Goal: Communication & Community: Answer question/provide support

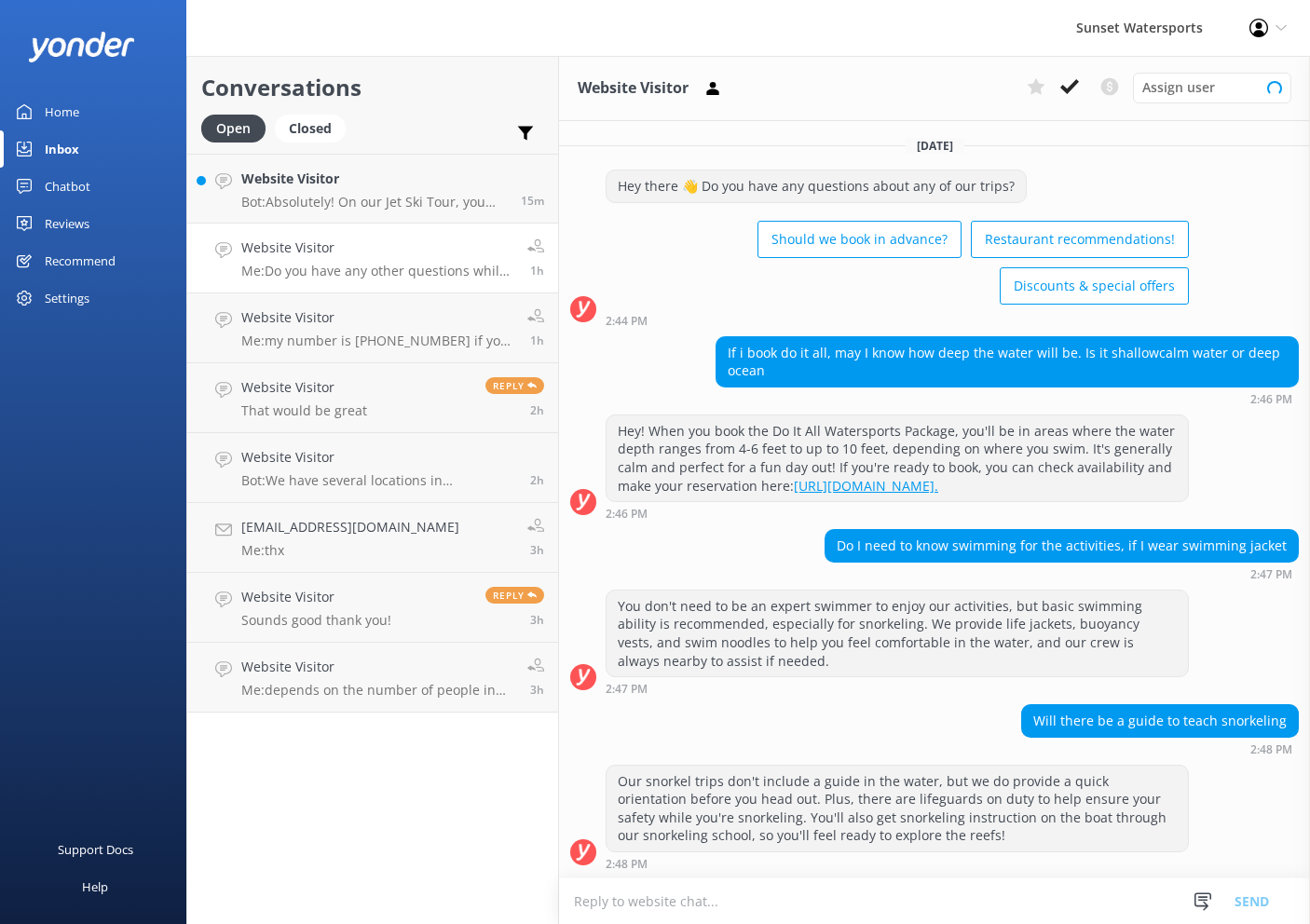
scroll to position [577, 0]
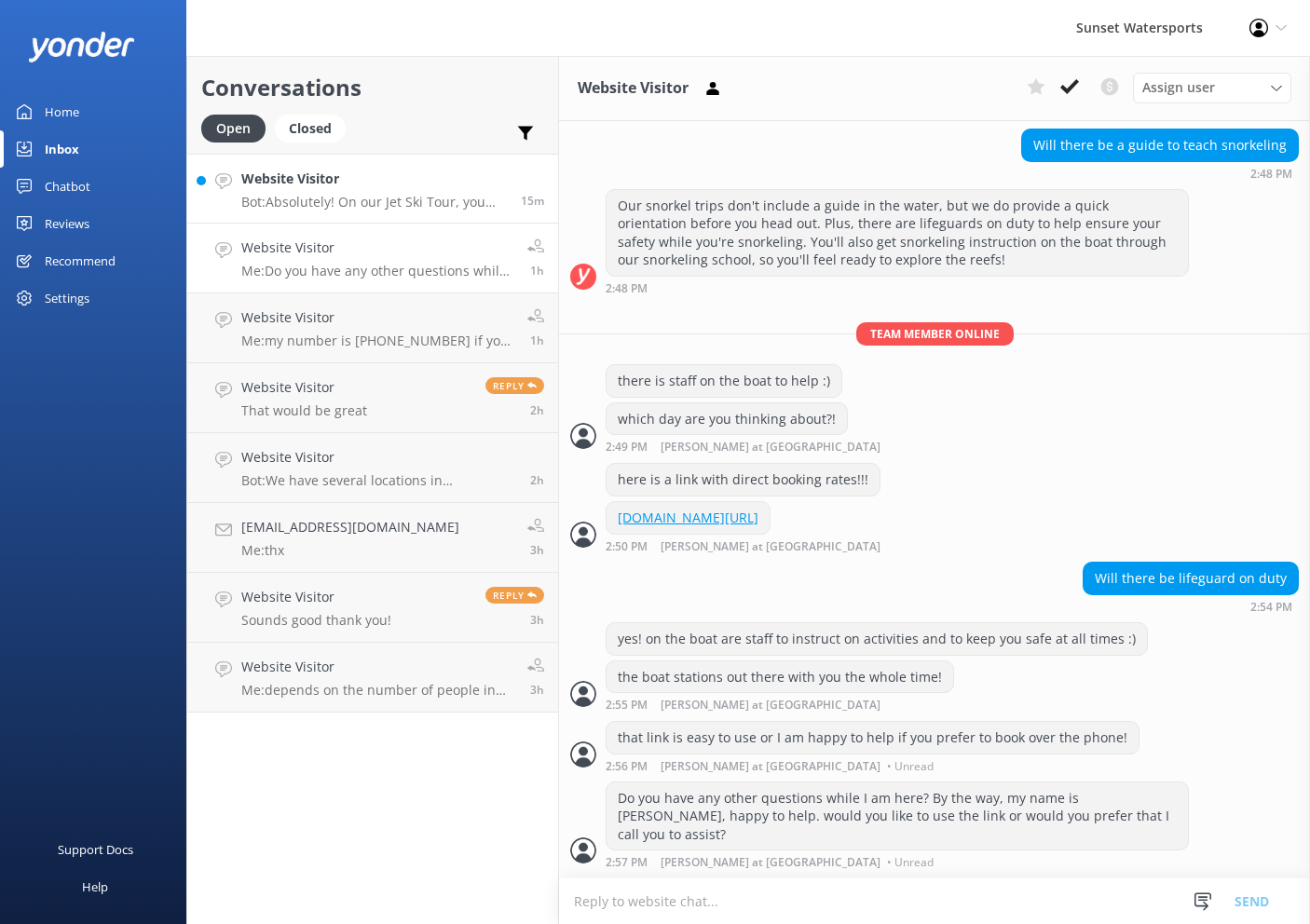
click at [381, 189] on div "Website Visitor Bot: Absolutely! On our Jet Ski Tour, you can switch drivers at…" at bounding box center [374, 189] width 266 height 40
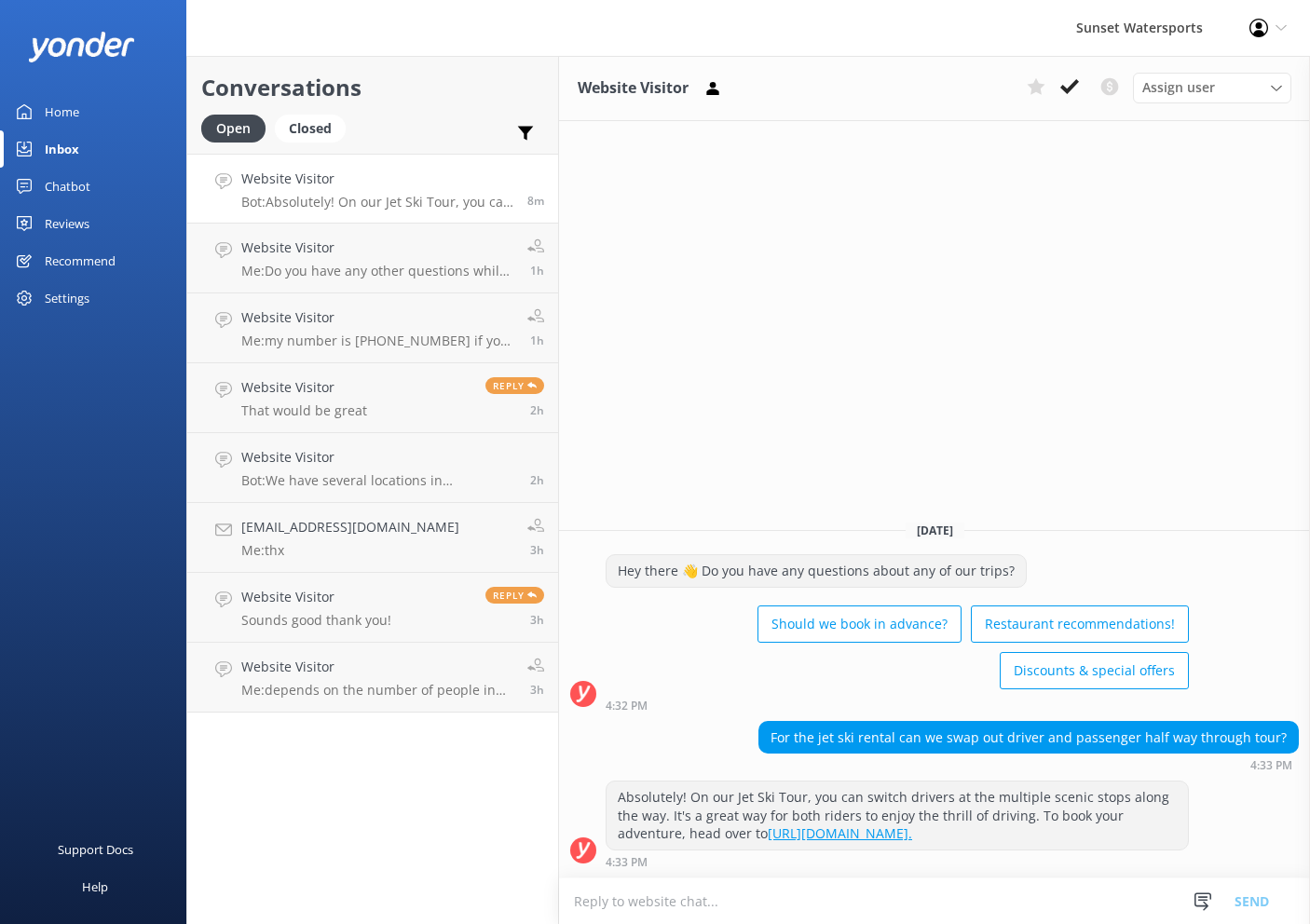
click at [386, 187] on h4 "Website Visitor" at bounding box center [377, 179] width 272 height 21
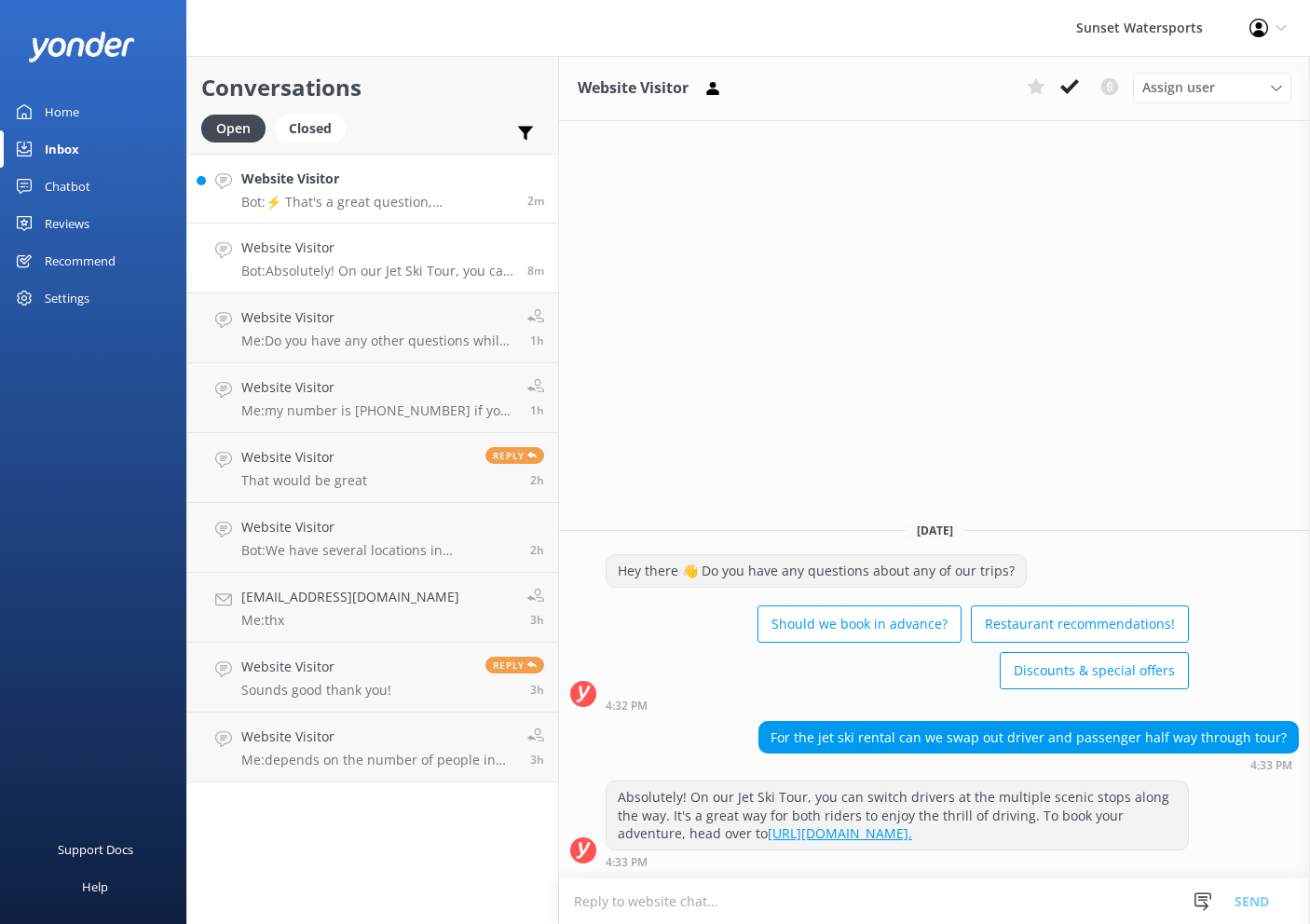
click at [458, 174] on h4 "Website Visitor" at bounding box center [377, 179] width 272 height 21
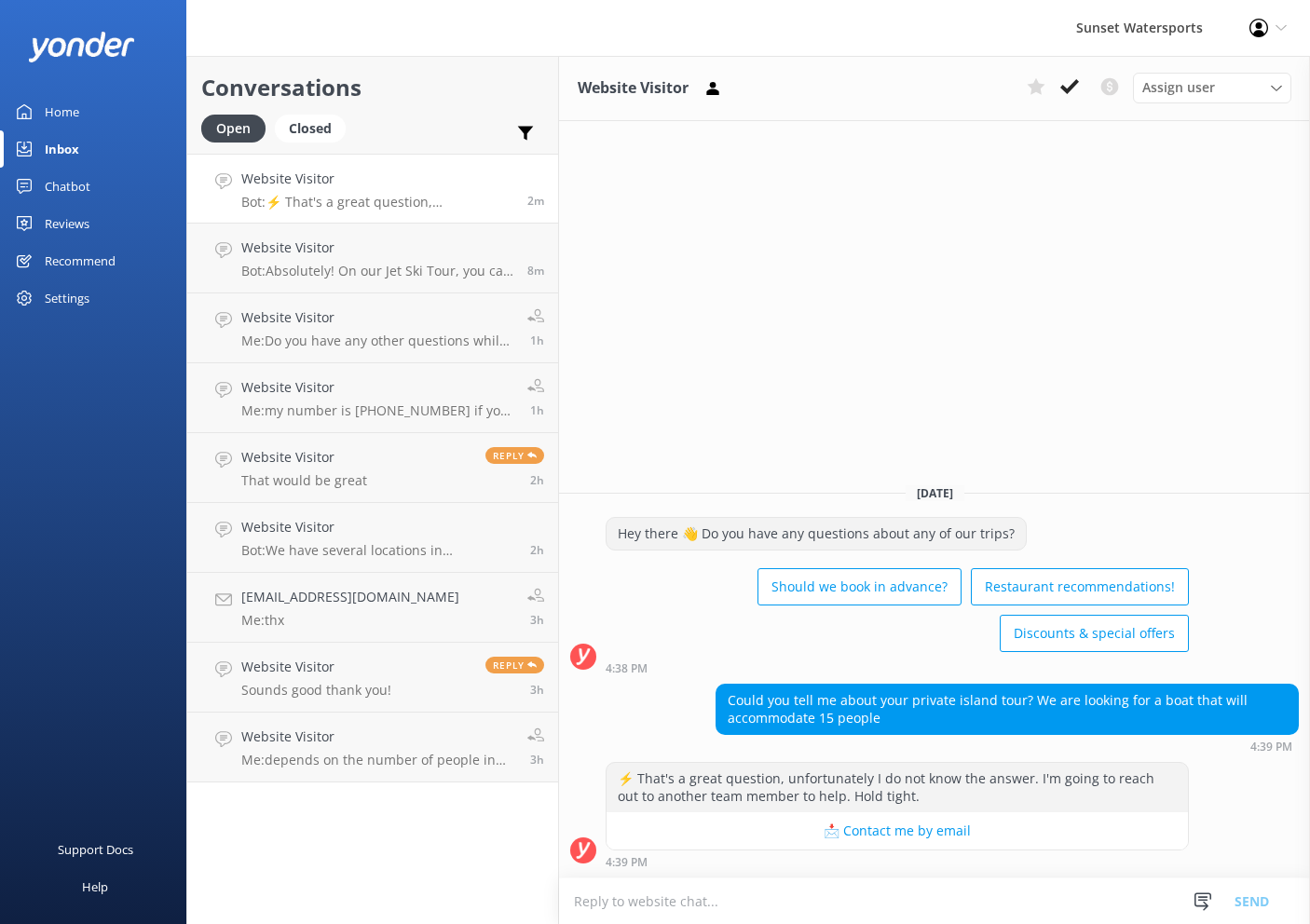
click at [869, 910] on textarea at bounding box center [934, 901] width 751 height 46
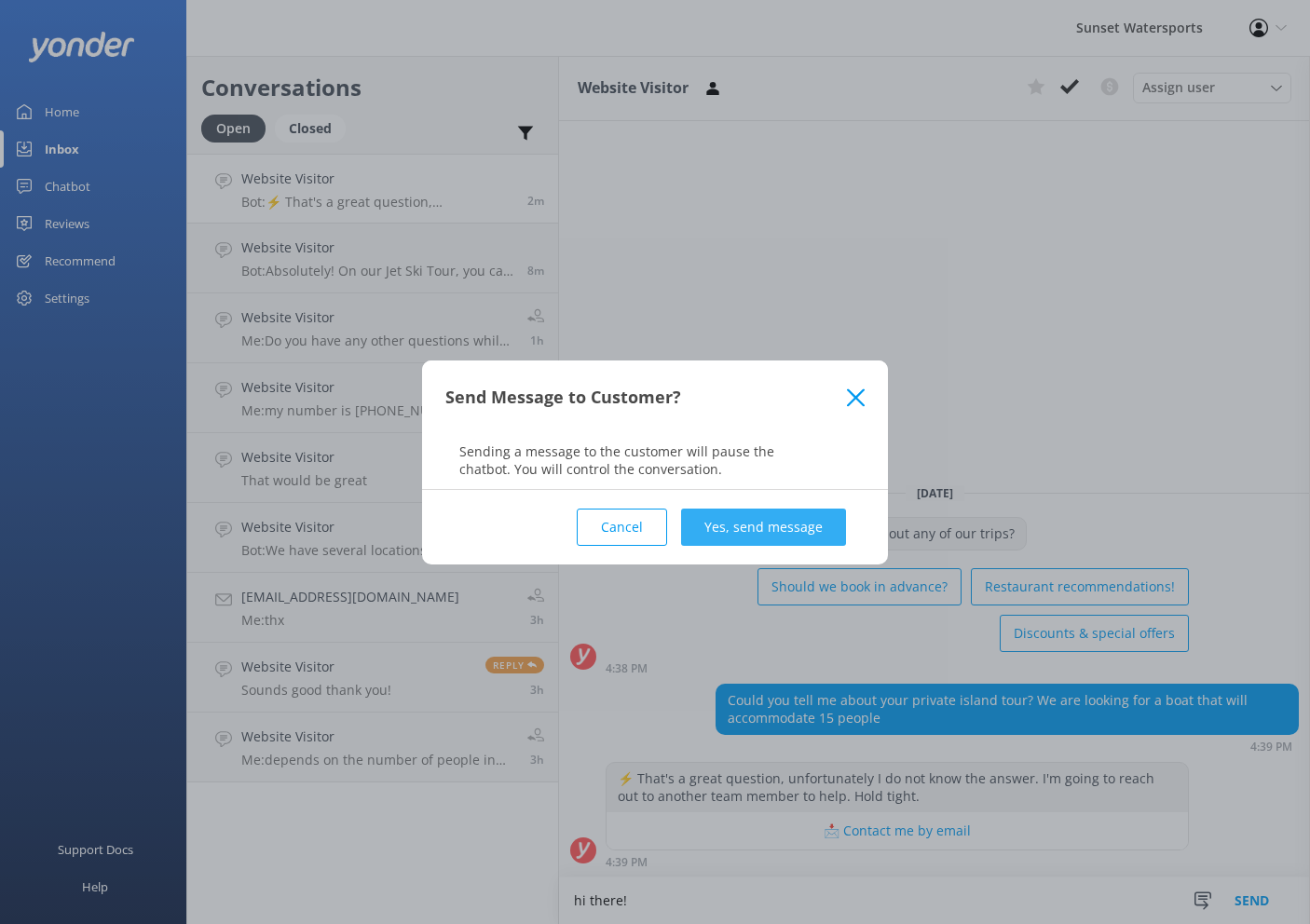
type textarea "hi there!"
click at [792, 533] on button "Yes, send message" at bounding box center [763, 527] width 165 height 37
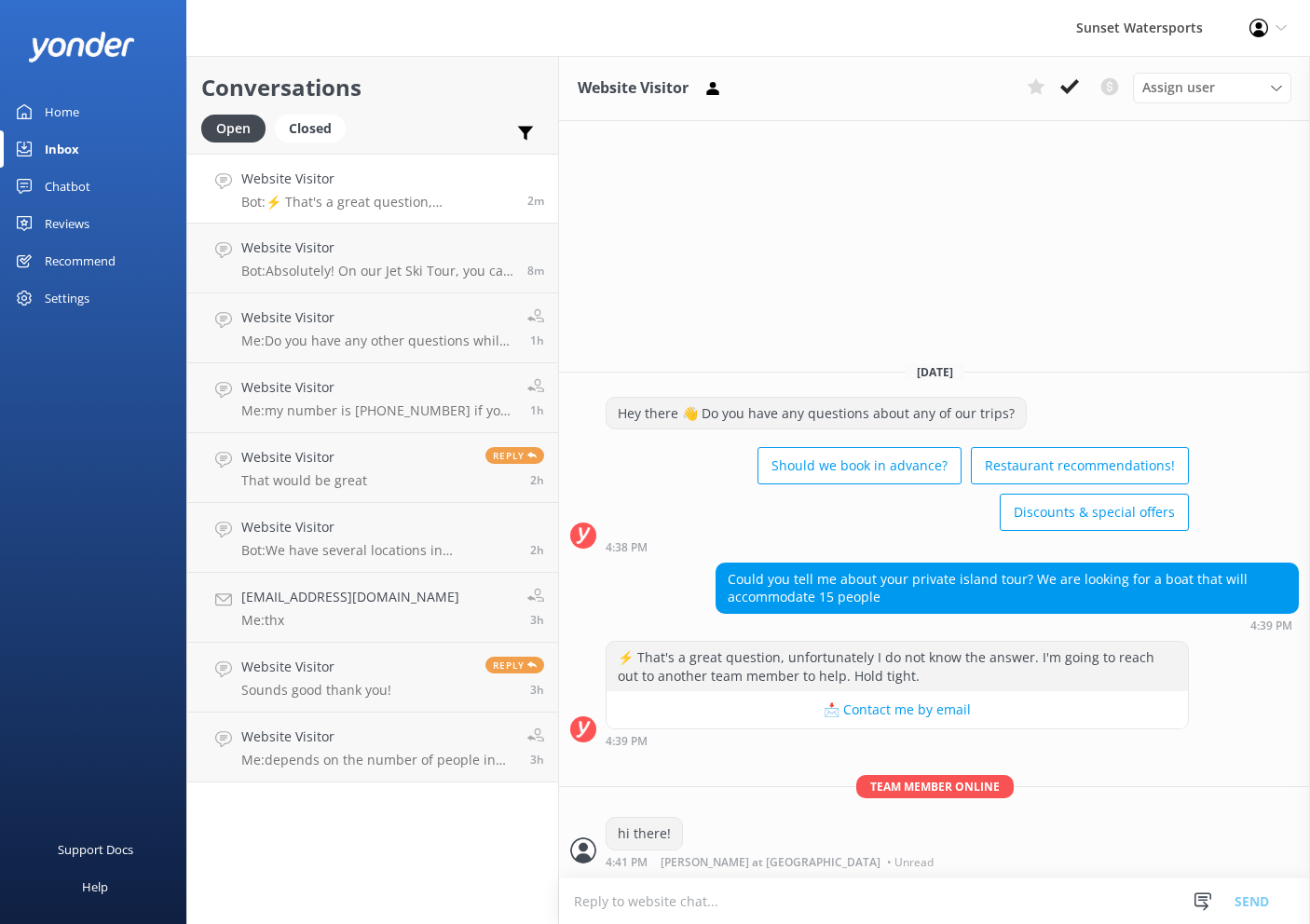
click at [740, 915] on textarea at bounding box center [934, 901] width 751 height 46
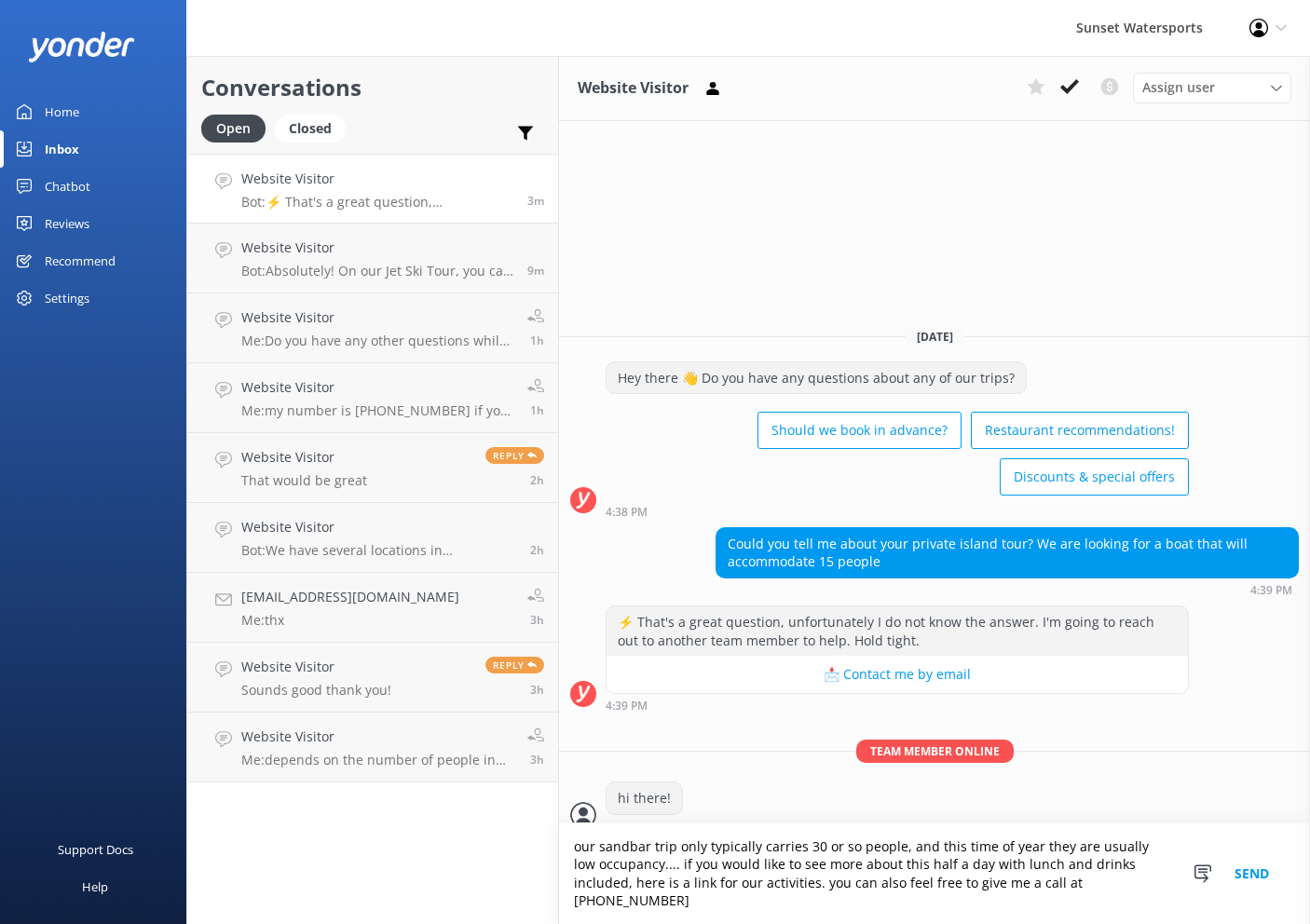
type textarea "our sandbar trip only typically carries 30 or so people, and this time of year …"
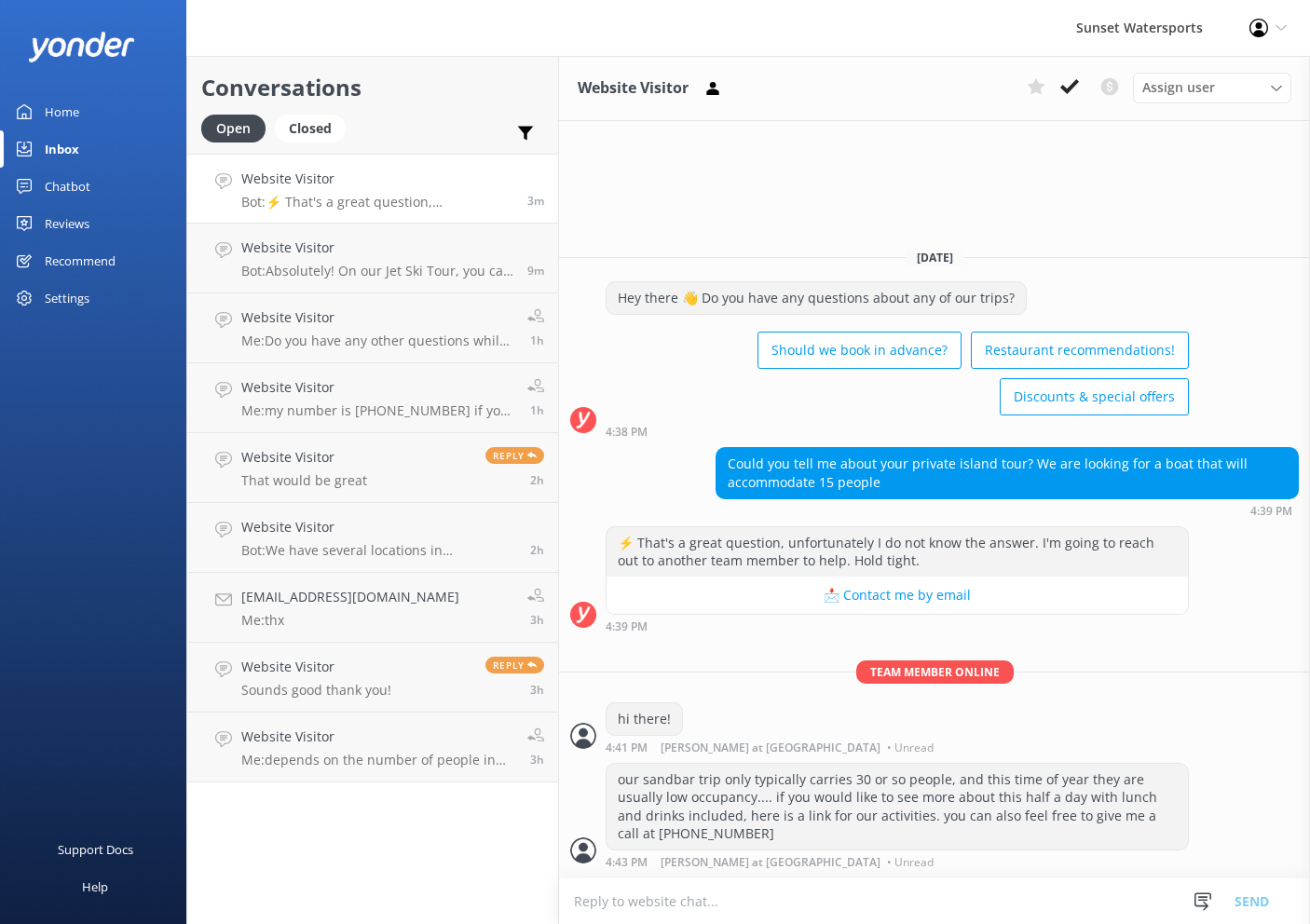
click at [783, 794] on div "our sandbar trip only typically carries 30 or so people, and this time of year …" at bounding box center [897, 807] width 581 height 86
click at [719, 889] on textarea at bounding box center [934, 901] width 751 height 46
type textarea "[DOMAIN_NAME][URL]"
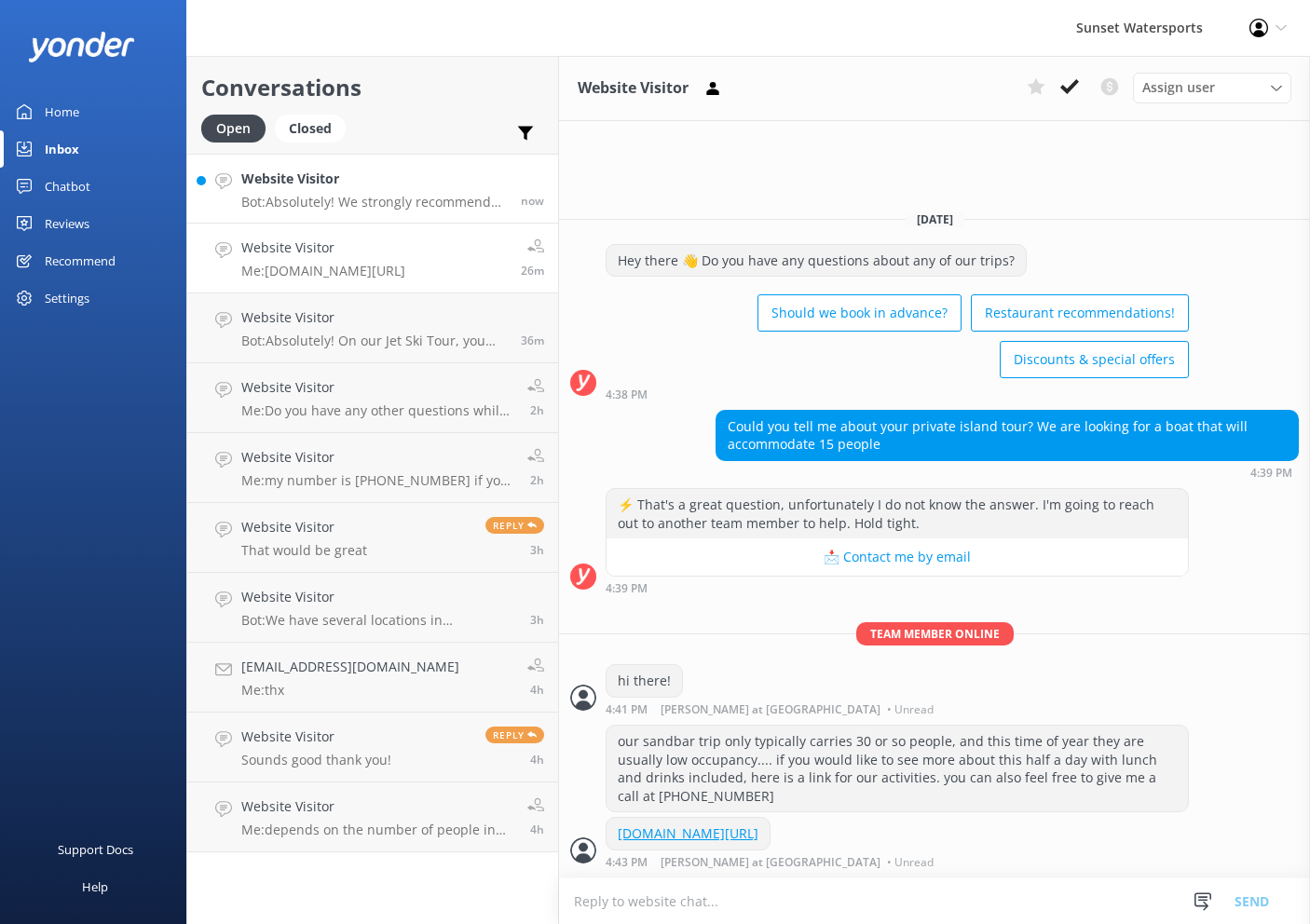
click at [411, 204] on p "Bot: Absolutely! We strongly recommend booking in advance since our tours tend …" at bounding box center [374, 201] width 266 height 17
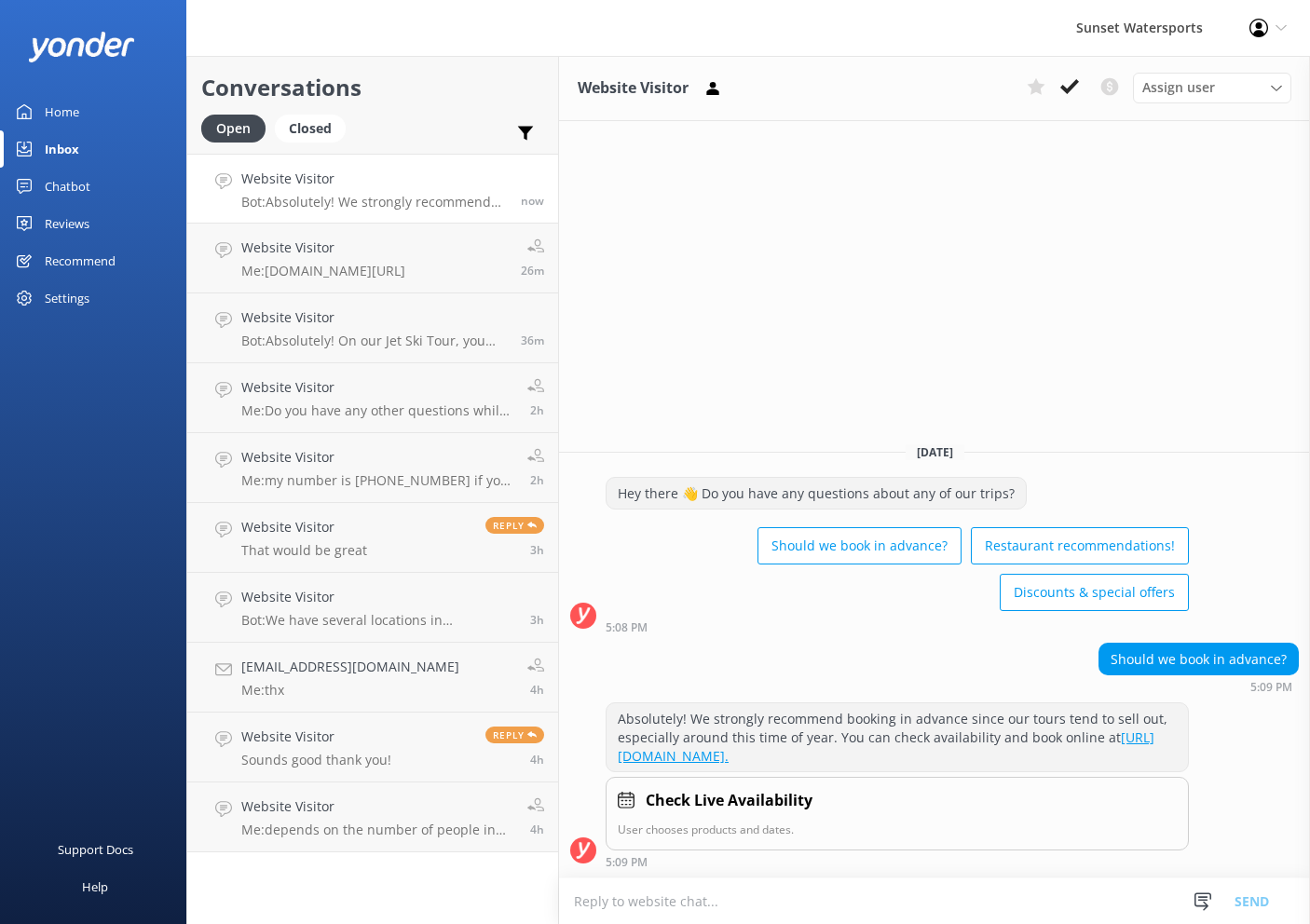
click at [976, 903] on textarea at bounding box center [934, 901] width 751 height 46
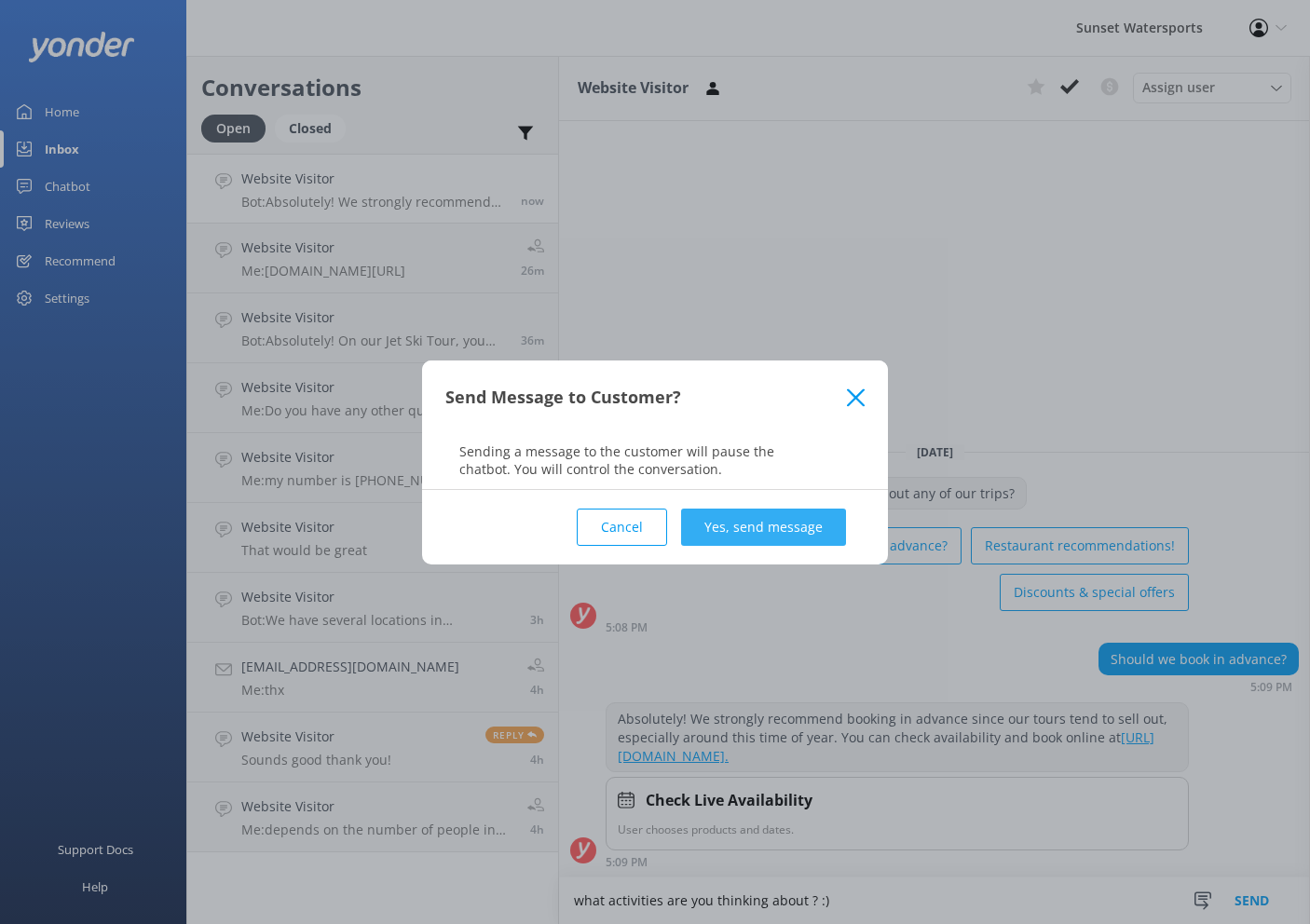
type textarea "what activities are you thinking about ? :)"
click at [799, 541] on button "Yes, send message" at bounding box center [763, 527] width 165 height 37
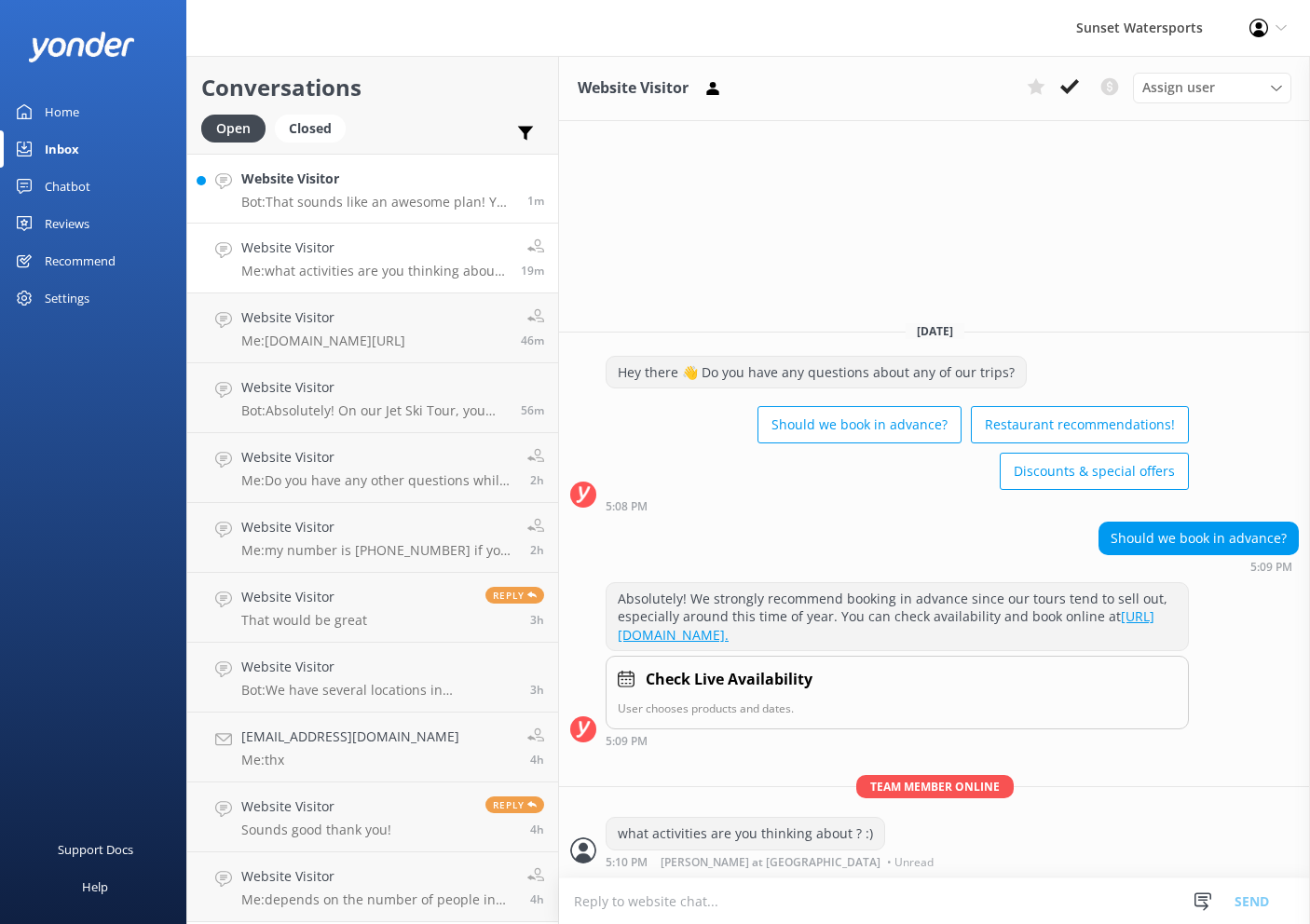
click at [382, 161] on link "Website Visitor Bot: That sounds like an awesome plan! You can rent a private s…" at bounding box center [373, 189] width 371 height 70
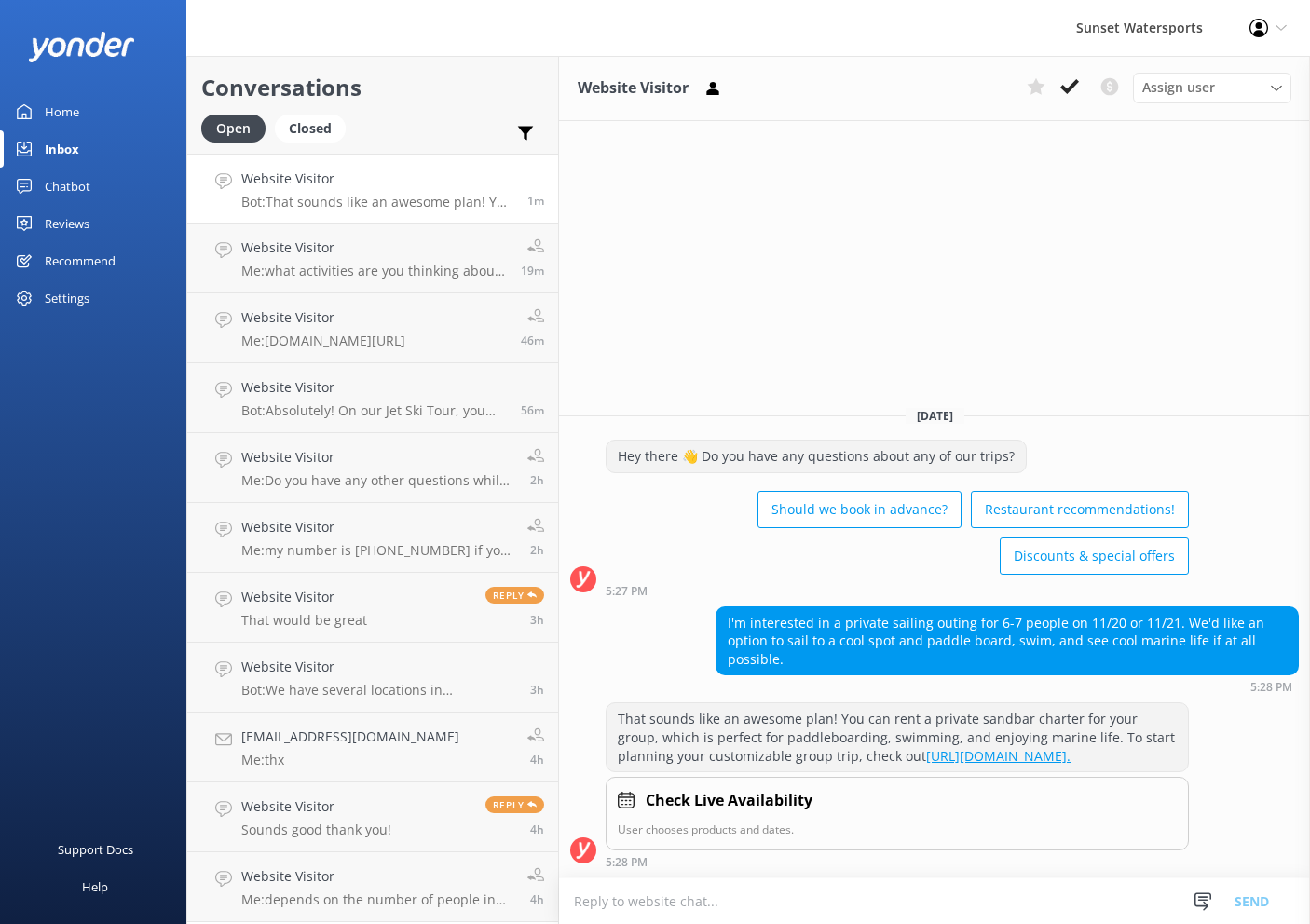
click at [823, 566] on div "Should we book in advance? Restaurant recommendations! Discounts & special offe…" at bounding box center [897, 534] width 583 height 99
click at [467, 186] on h4 "Website Visitor" at bounding box center [377, 179] width 272 height 21
